Goal: Task Accomplishment & Management: Use online tool/utility

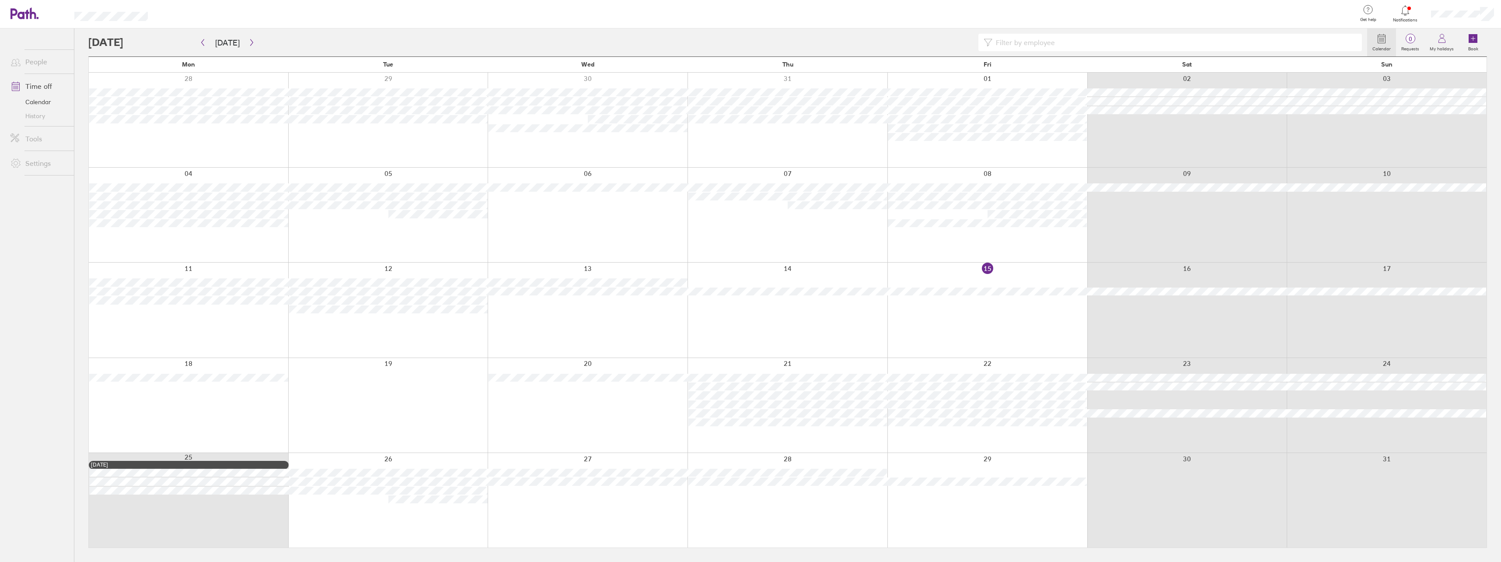
click at [1008, 324] on div at bounding box center [988, 309] width 200 height 94
